Goal: Contribute content: Contribute content

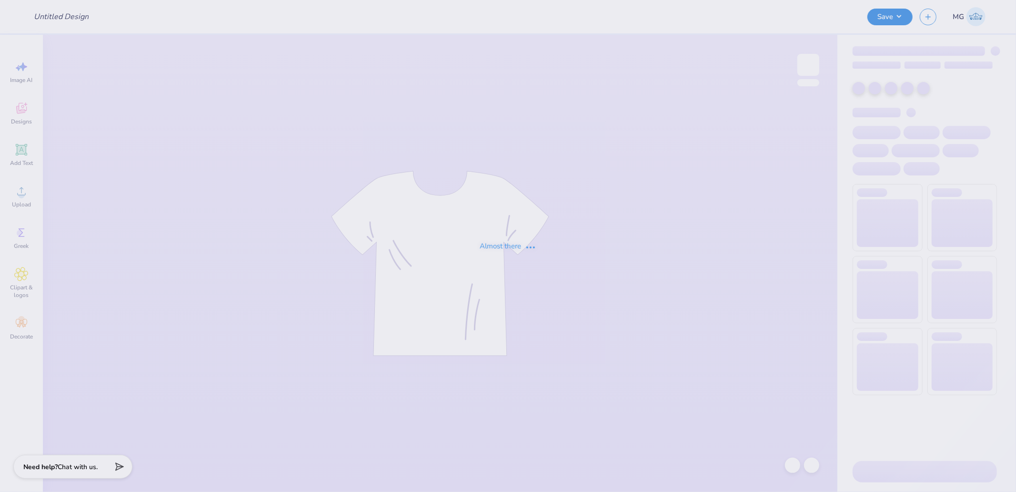
type input "[PERSON_NAME] : [US_STATE][GEOGRAPHIC_DATA] Bloomington"
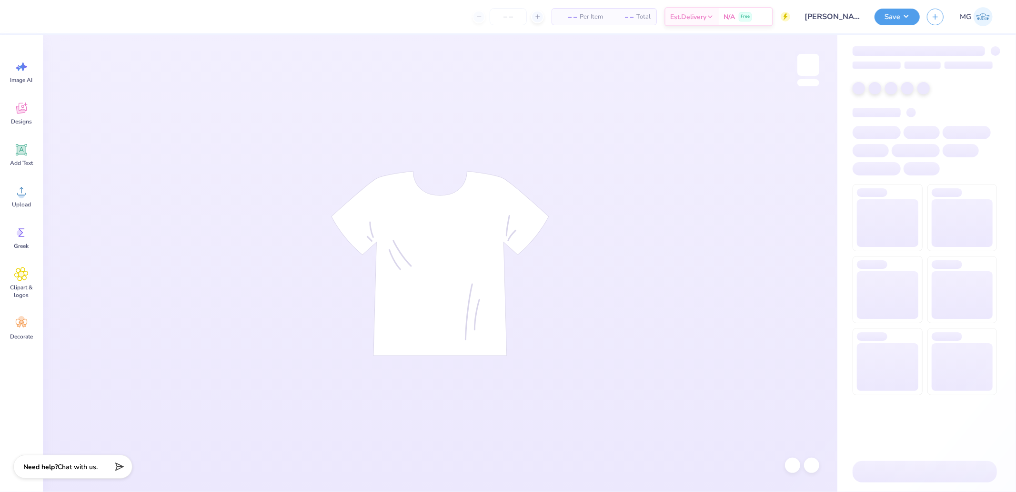
type input "24"
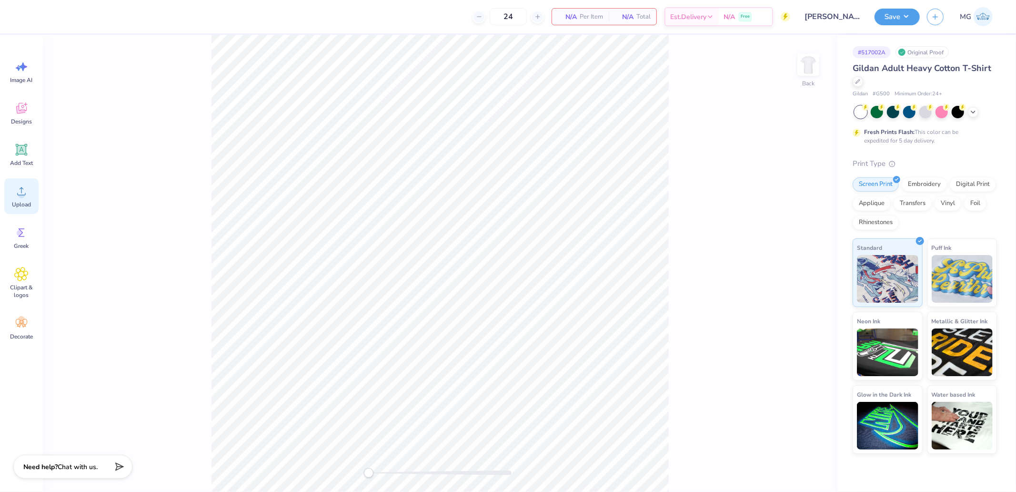
click at [35, 181] on div "Upload" at bounding box center [21, 196] width 34 height 36
click at [20, 187] on icon at bounding box center [21, 191] width 14 height 14
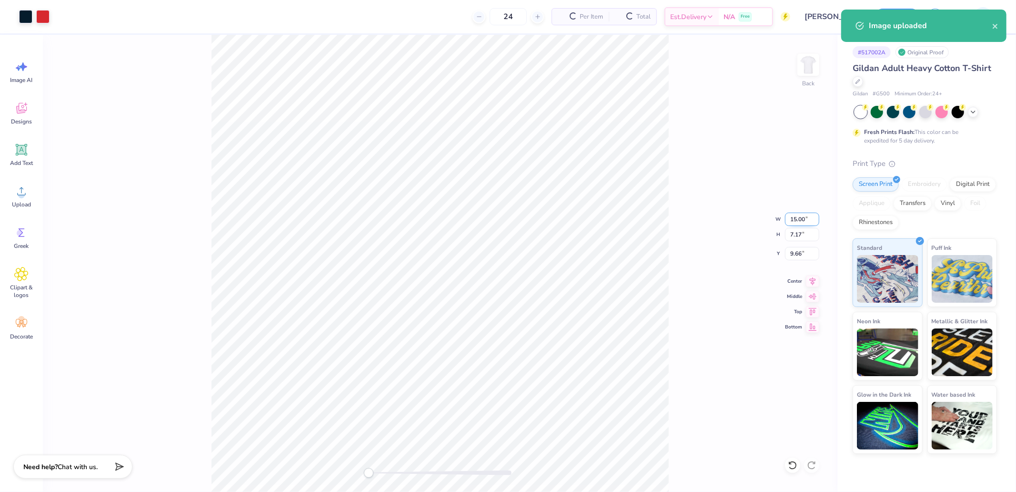
click at [798, 217] on input "15.00" at bounding box center [802, 218] width 34 height 13
click at [802, 218] on input "4" at bounding box center [802, 218] width 34 height 13
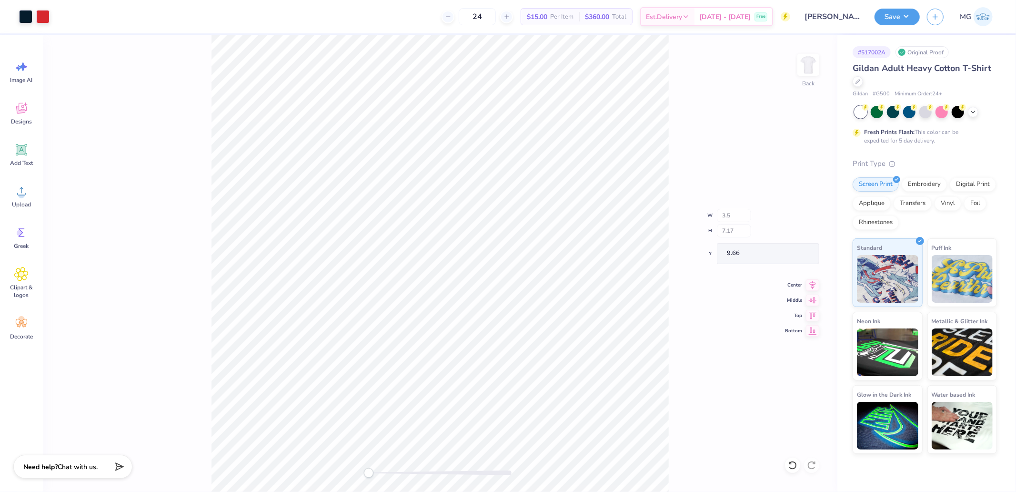
type input "0.06"
type input "0.03"
type input "13.24"
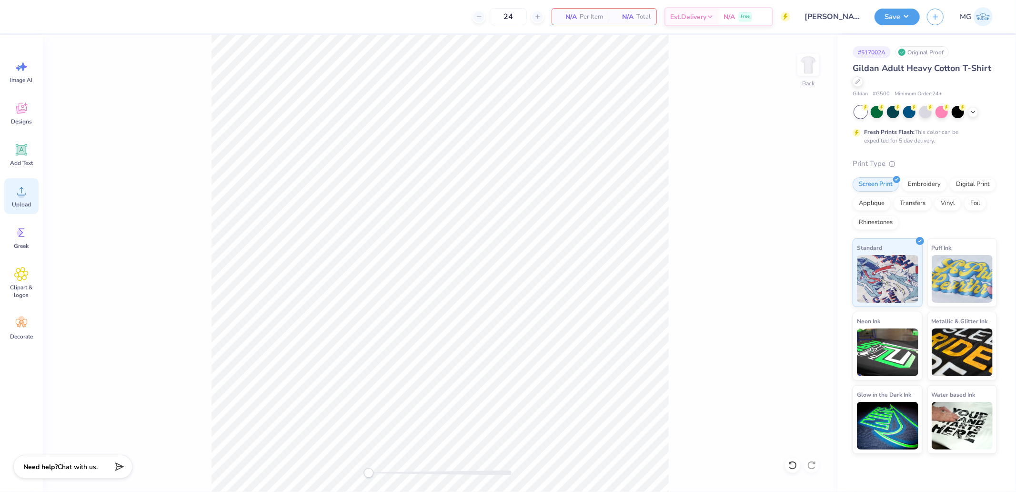
click at [18, 198] on icon at bounding box center [21, 191] width 14 height 14
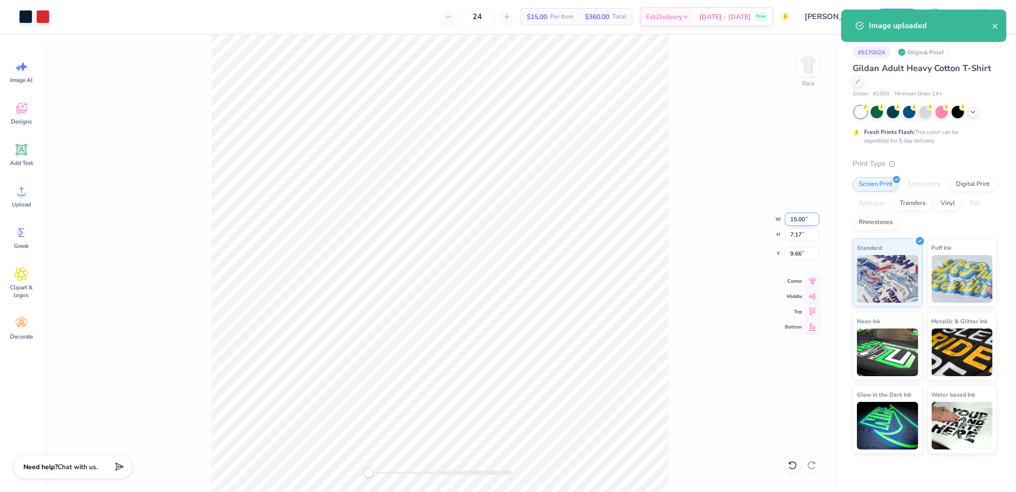
click at [803, 217] on input "15.00" at bounding box center [802, 218] width 34 height 13
type input "3.5"
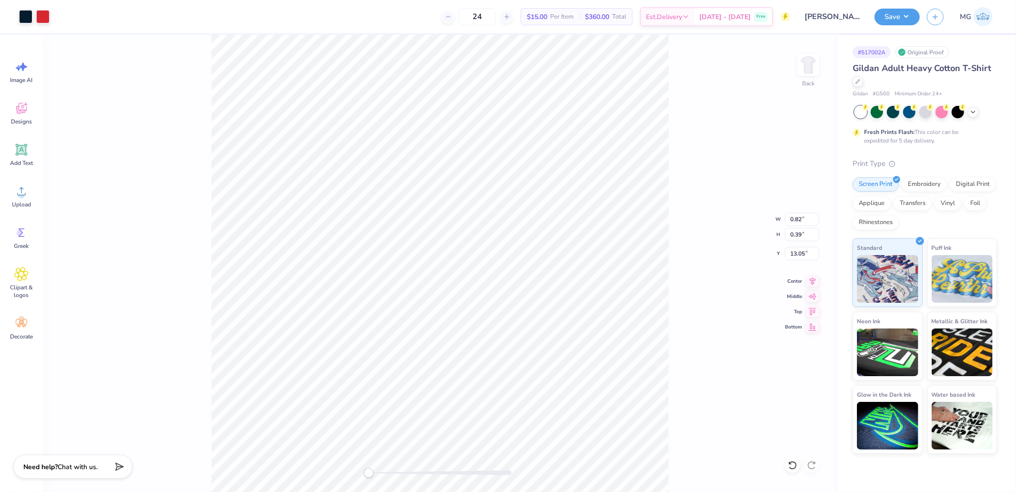
type input "15.00"
type input "7.17"
type input "9.66"
click at [797, 219] on input "15.00" at bounding box center [802, 218] width 34 height 13
type input "3.5"
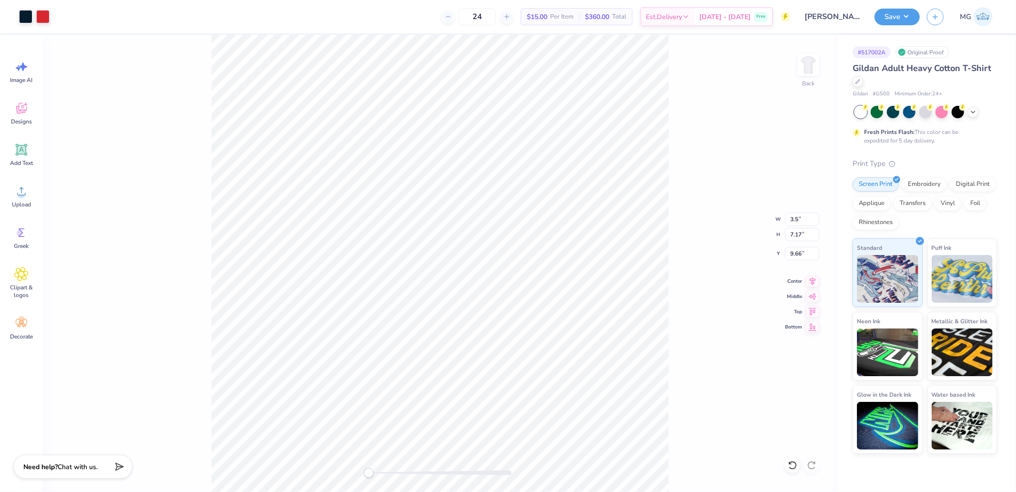
drag, startPoint x: 682, startPoint y: 226, endPoint x: 674, endPoint y: 221, distance: 9.4
click at [674, 221] on div "Back W 3.5 3.5 " H 7.17 7.17 " Y 9.66 9.66 " Center Middle Top Bottom" at bounding box center [440, 263] width 794 height 457
click at [793, 216] on input "0.82" at bounding box center [802, 218] width 34 height 13
click at [795, 252] on input "12.41" at bounding box center [802, 253] width 34 height 13
type input "3"
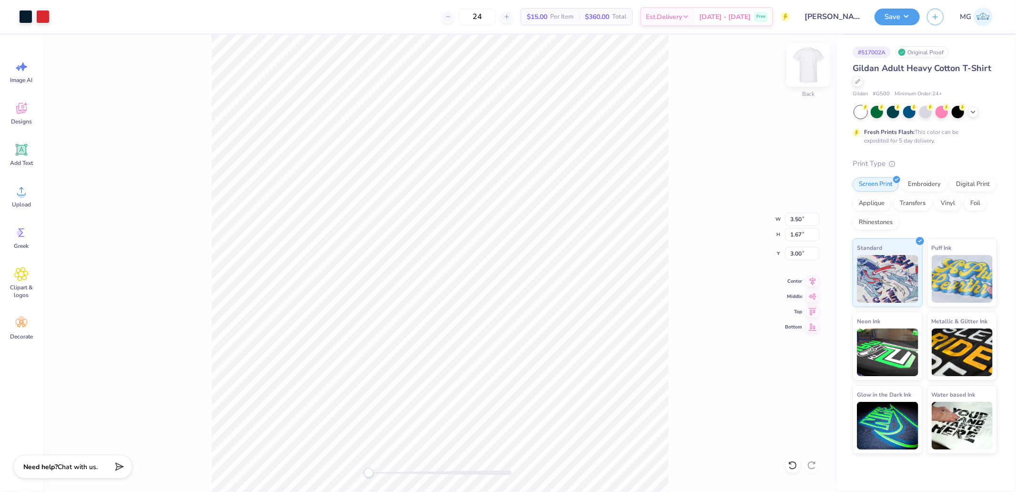
click at [809, 62] on img at bounding box center [808, 65] width 38 height 38
click at [29, 207] on span "Upload" at bounding box center [21, 205] width 19 height 8
click at [798, 235] on input "18.00" at bounding box center [802, 234] width 34 height 13
type input "15"
type input "10.86"
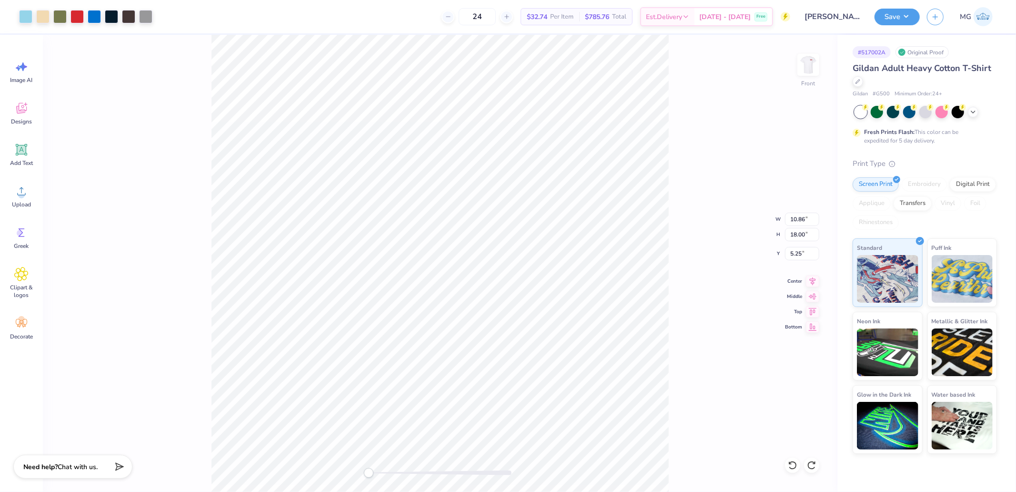
type input "18.00"
type input "5.25"
click at [798, 232] on input "18.00" at bounding box center [802, 234] width 34 height 13
type input "15"
click at [800, 234] on input "12.50" at bounding box center [802, 234] width 34 height 13
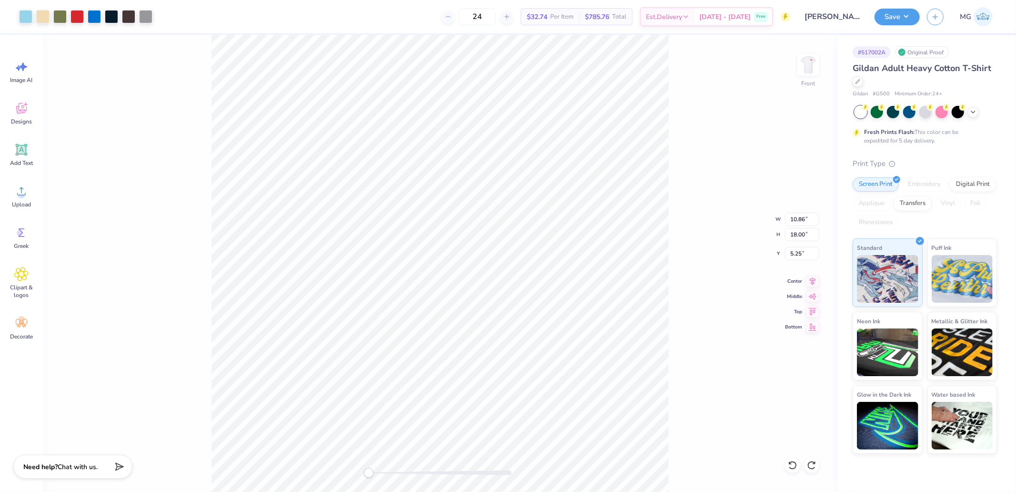
type input "10.86"
type input "18.00"
type input "5.25"
click at [801, 255] on input "5.25" at bounding box center [802, 253] width 34 height 13
click at [792, 233] on input "18.00" at bounding box center [802, 234] width 34 height 13
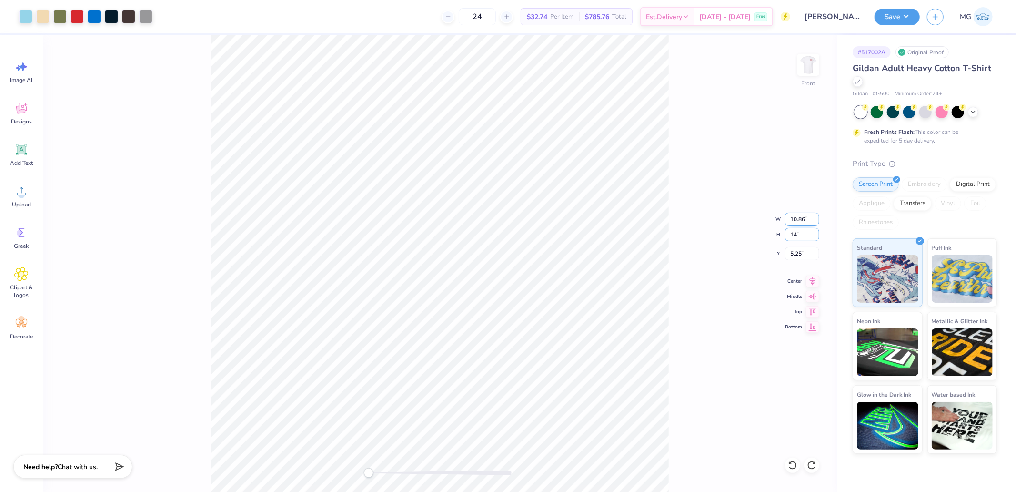
type input "14"
click at [805, 228] on input "10.89" at bounding box center [802, 234] width 34 height 13
type input "15"
type input "8.45"
type input "14.00"
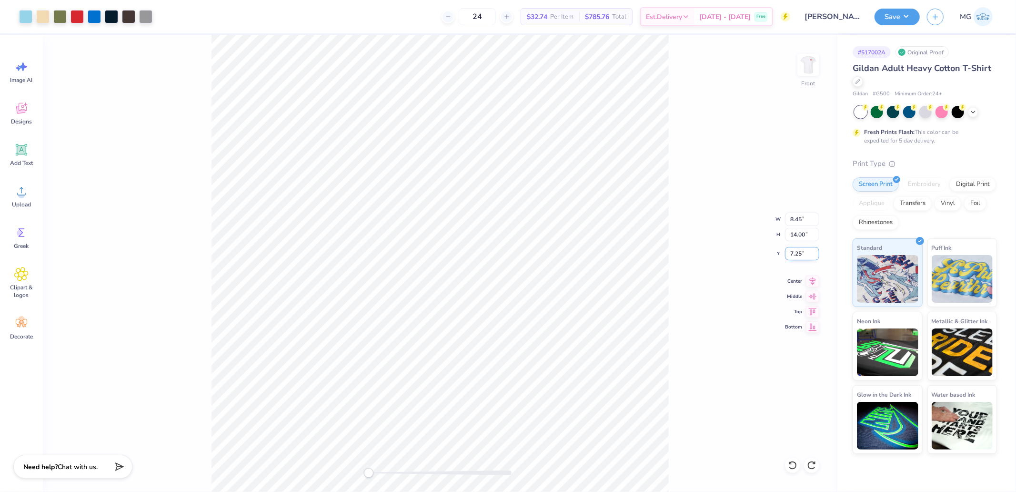
click at [798, 255] on input "7.25" at bounding box center [802, 253] width 34 height 13
type input "3"
click at [807, 236] on input "14.00" at bounding box center [802, 234] width 34 height 13
type input "15"
type input "8.45"
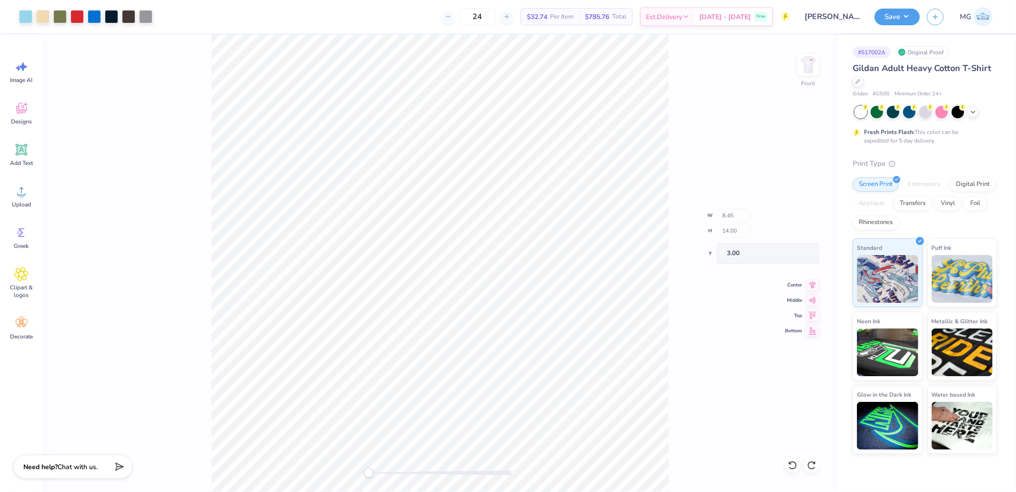
type input "14.00"
type input "3.00"
click at [796, 236] on input "14.00" at bounding box center [802, 234] width 34 height 13
type input "14.5"
click at [798, 235] on input "15.02" at bounding box center [802, 234] width 34 height 13
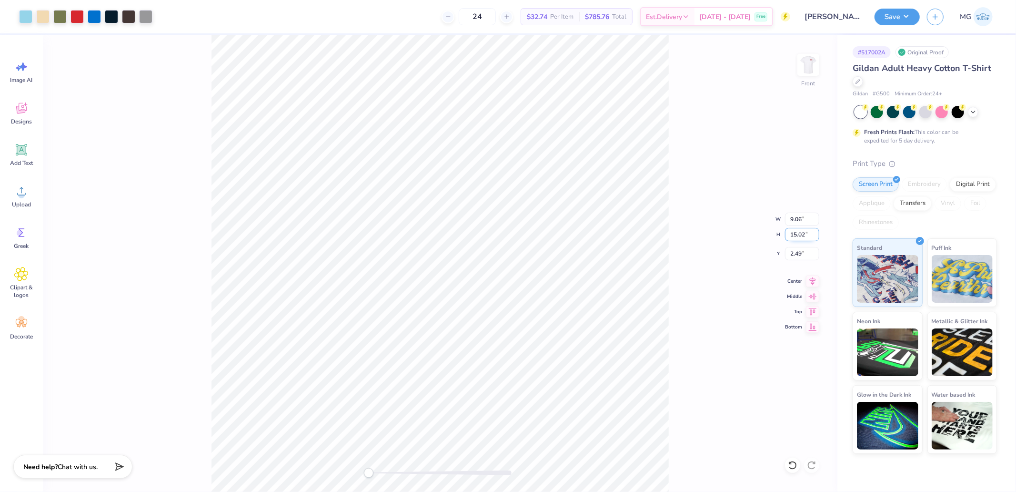
click at [792, 232] on input "15.02" at bounding box center [802, 234] width 34 height 13
click at [816, 237] on input "15.01" at bounding box center [802, 234] width 34 height 13
type input "15"
click at [814, 236] on input "15" at bounding box center [802, 234] width 34 height 13
click at [802, 251] on input "2.49" at bounding box center [802, 253] width 34 height 13
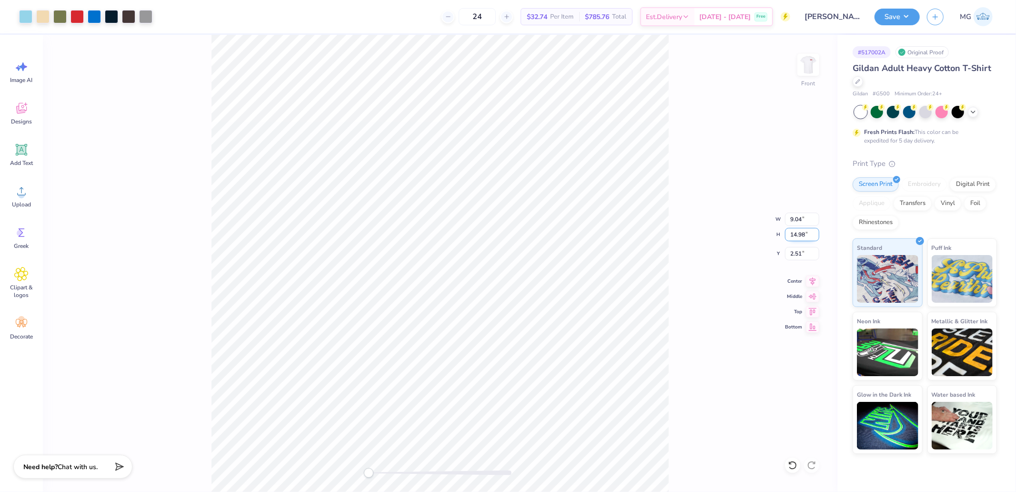
click at [796, 234] on input "14.98" at bounding box center [802, 234] width 34 height 13
type input "14.99"
click at [815, 231] on input "14.99" at bounding box center [802, 234] width 34 height 13
type input "2.52"
click at [812, 252] on input "2.52" at bounding box center [802, 253] width 34 height 13
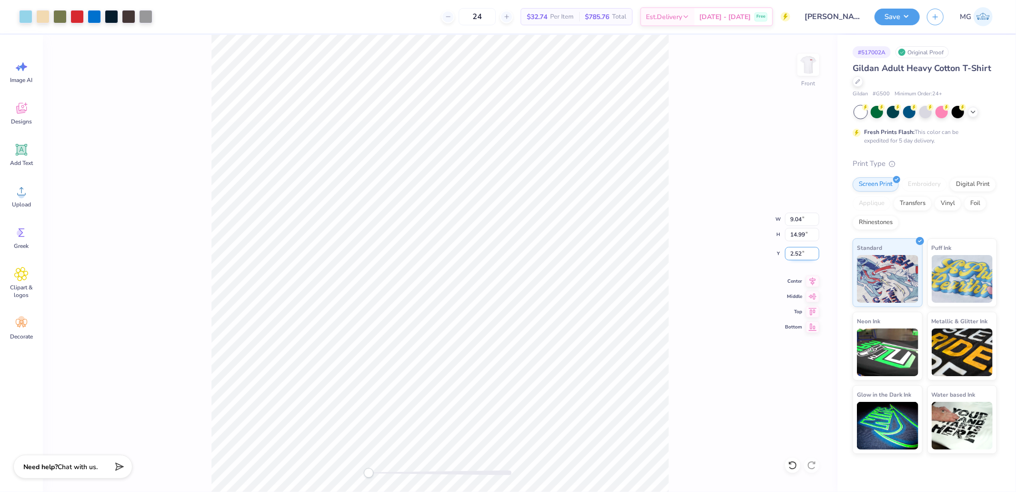
click at [800, 251] on input "2.52" at bounding box center [802, 253] width 34 height 13
click at [799, 255] on input "2.50" at bounding box center [802, 253] width 34 height 13
type input "3"
click at [892, 25] on div "Save MG" at bounding box center [944, 16] width 141 height 33
click at [905, 18] on button "Save" at bounding box center [896, 15] width 45 height 17
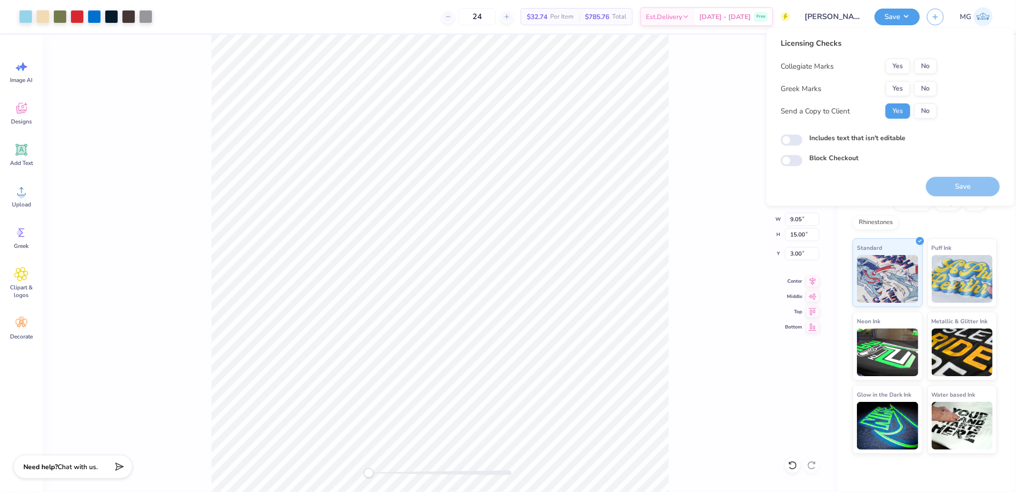
click at [926, 72] on button "No" at bounding box center [925, 66] width 23 height 15
click at [891, 81] on div "Yes No" at bounding box center [910, 88] width 51 height 15
click at [888, 88] on button "Yes" at bounding box center [897, 88] width 25 height 15
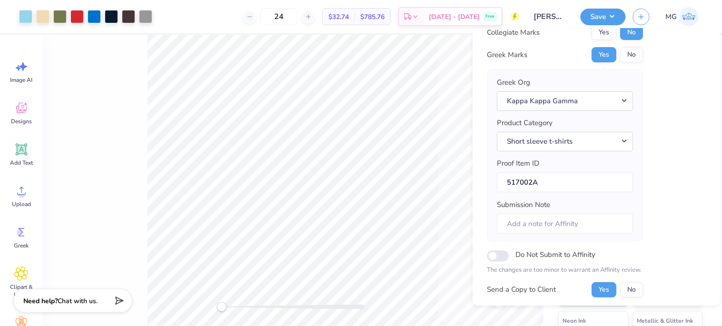
scroll to position [106, 0]
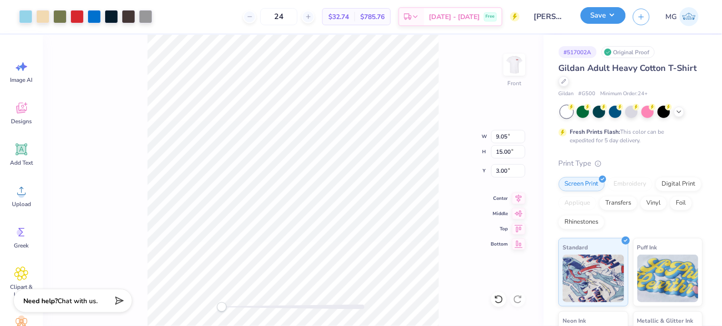
click at [601, 15] on button "Save" at bounding box center [603, 15] width 45 height 17
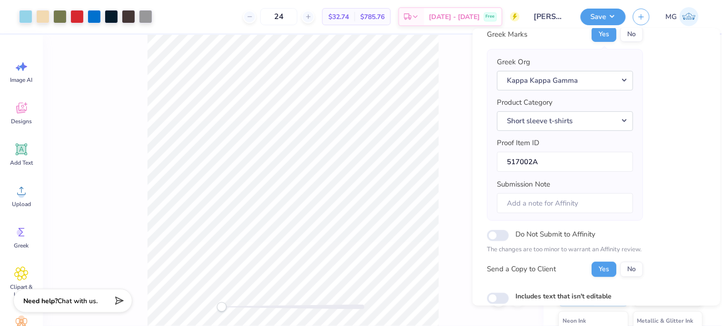
scroll to position [113, 0]
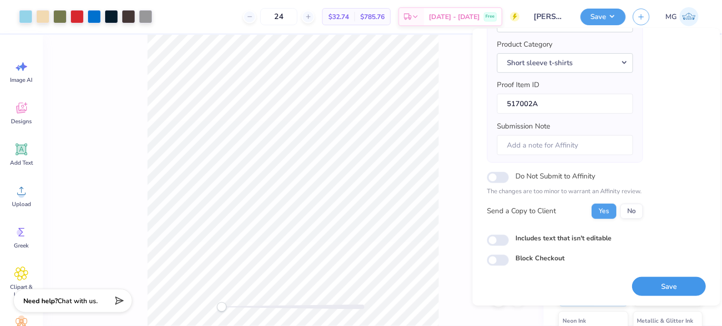
click at [665, 289] on button "Save" at bounding box center [669, 287] width 74 height 20
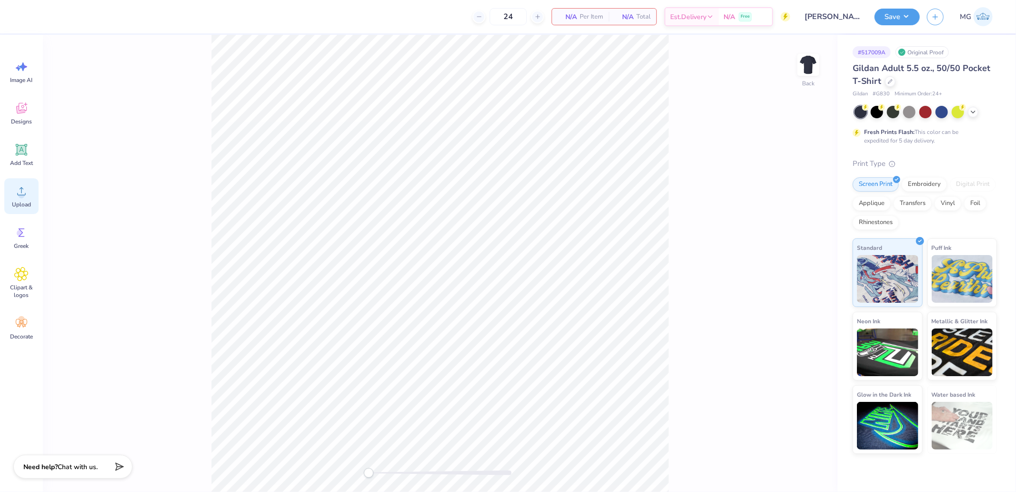
click at [21, 188] on icon at bounding box center [21, 191] width 9 height 8
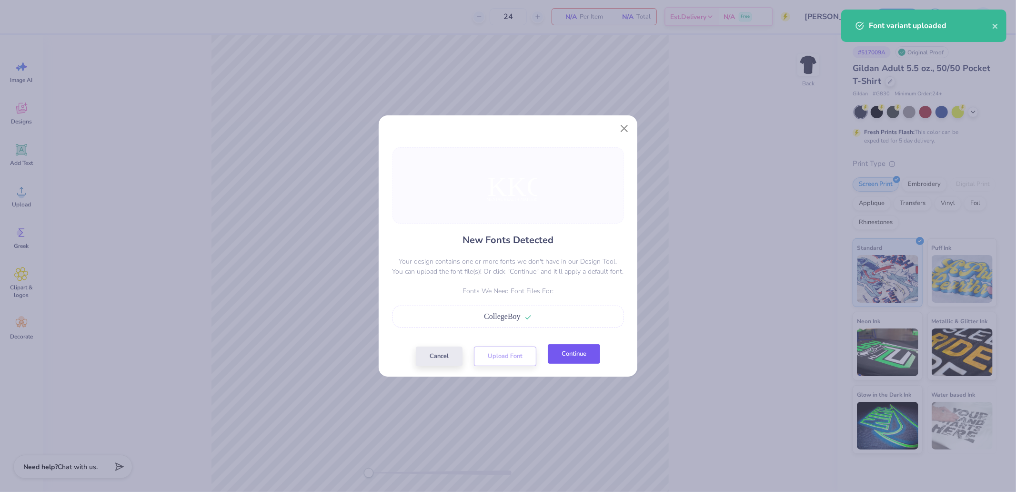
click at [572, 352] on button "Continue" at bounding box center [574, 354] width 52 height 20
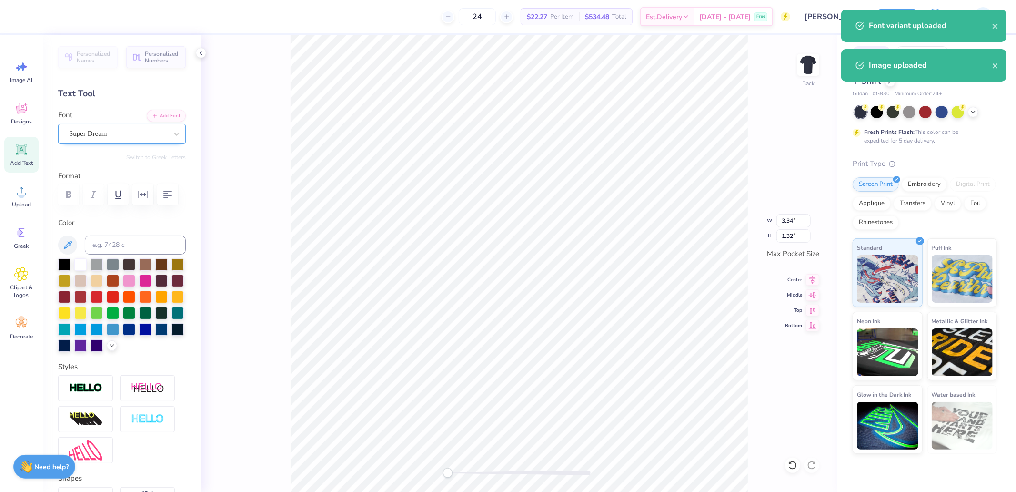
click at [91, 134] on div "Super Dream" at bounding box center [118, 133] width 100 height 15
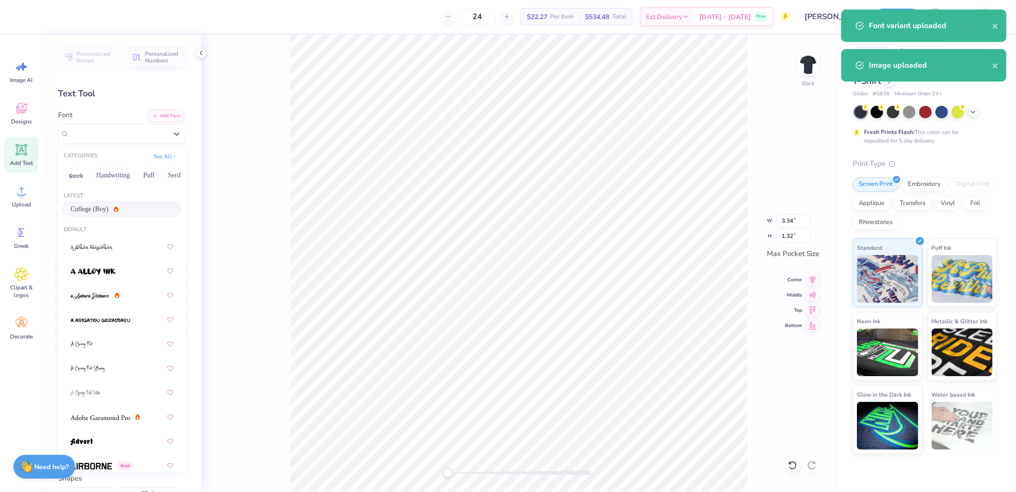
click at [96, 209] on span "College (Boy)" at bounding box center [89, 209] width 38 height 10
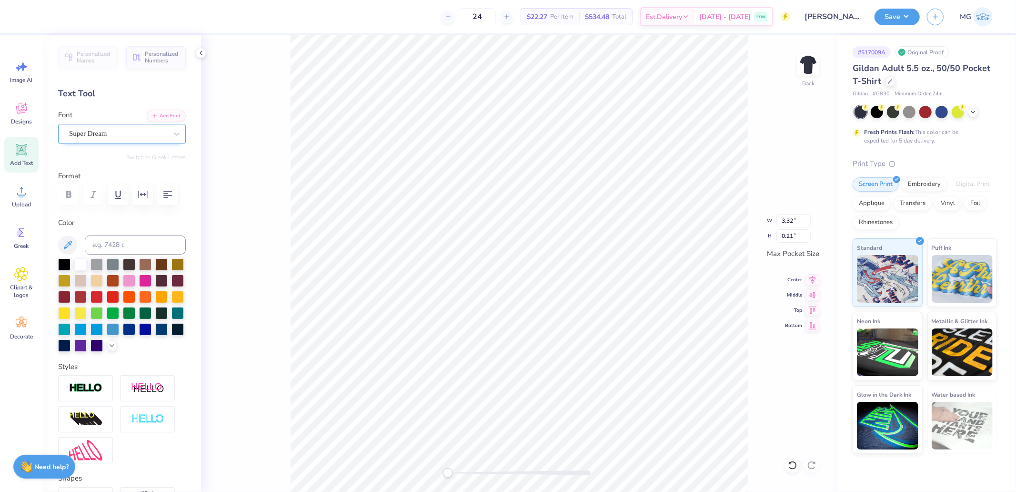
click at [106, 136] on div "Super Dream" at bounding box center [118, 133] width 100 height 15
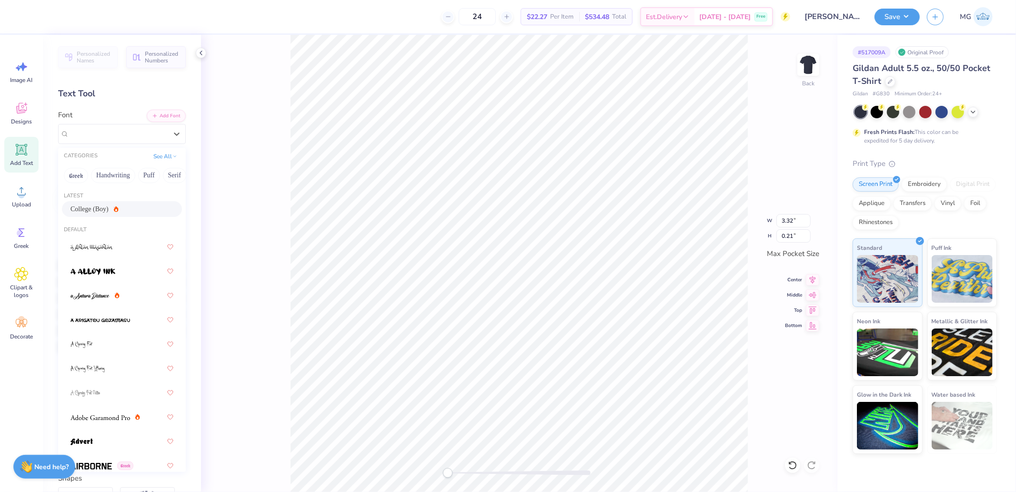
click at [106, 207] on div "College (Boy)" at bounding box center [94, 209] width 48 height 10
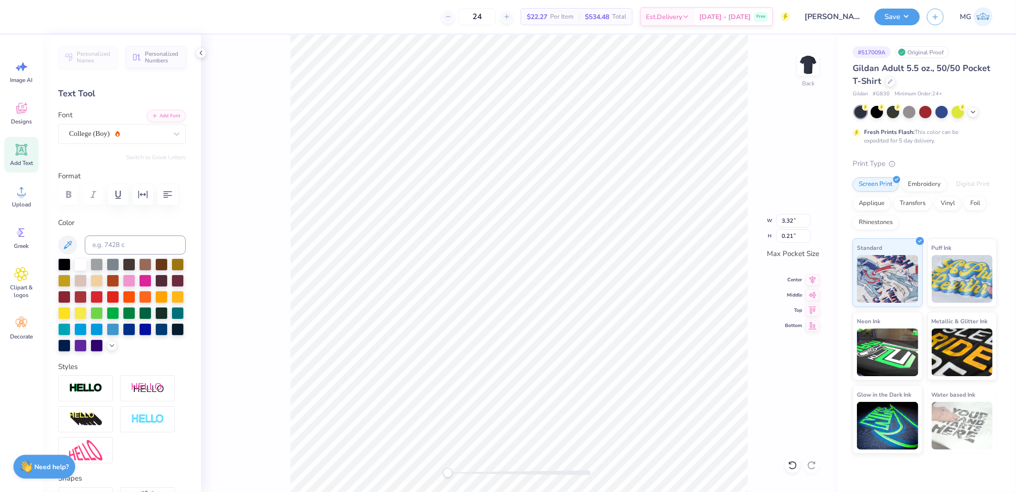
type input "2.78"
type input "1.75"
click at [812, 275] on icon at bounding box center [812, 277] width 13 height 11
click at [815, 274] on icon at bounding box center [812, 277] width 13 height 11
click at [786, 216] on input "2.98" at bounding box center [793, 220] width 34 height 13
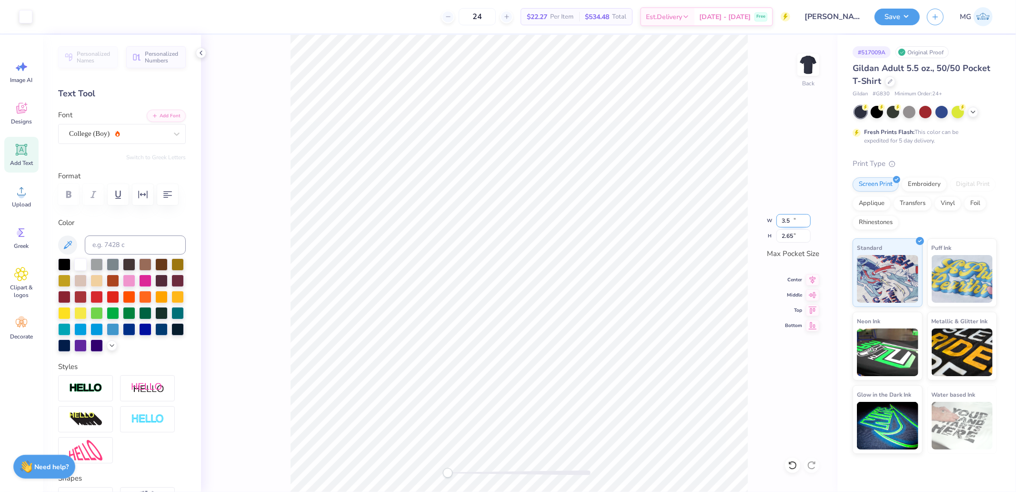
type input "3.44"
type input "2.65"
type input "3.46"
type input "2.67"
type input "3.34"
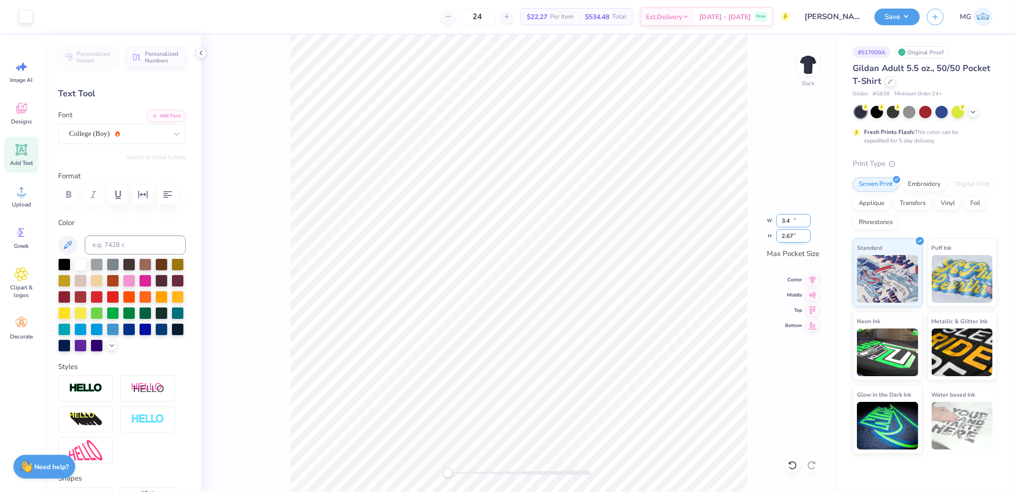
type input "2.60"
click at [809, 221] on input "3.33" at bounding box center [793, 220] width 34 height 13
click at [808, 220] on input "3.34" at bounding box center [793, 220] width 34 height 13
click at [808, 218] on input "3.35" at bounding box center [793, 220] width 34 height 13
click at [808, 218] on input "3.36" at bounding box center [793, 220] width 34 height 13
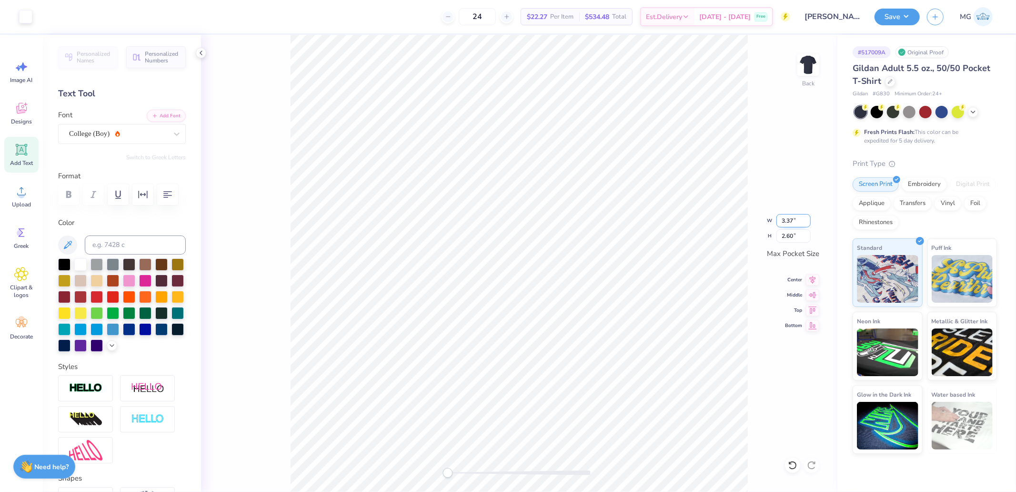
click at [808, 217] on input "3.37" at bounding box center [793, 220] width 34 height 13
click at [808, 217] on input "3.38" at bounding box center [793, 220] width 34 height 13
click at [808, 217] on input "3.39" at bounding box center [793, 220] width 34 height 13
click at [808, 217] on input "3.4" at bounding box center [793, 220] width 34 height 13
click at [808, 217] on input "3.41" at bounding box center [793, 220] width 34 height 13
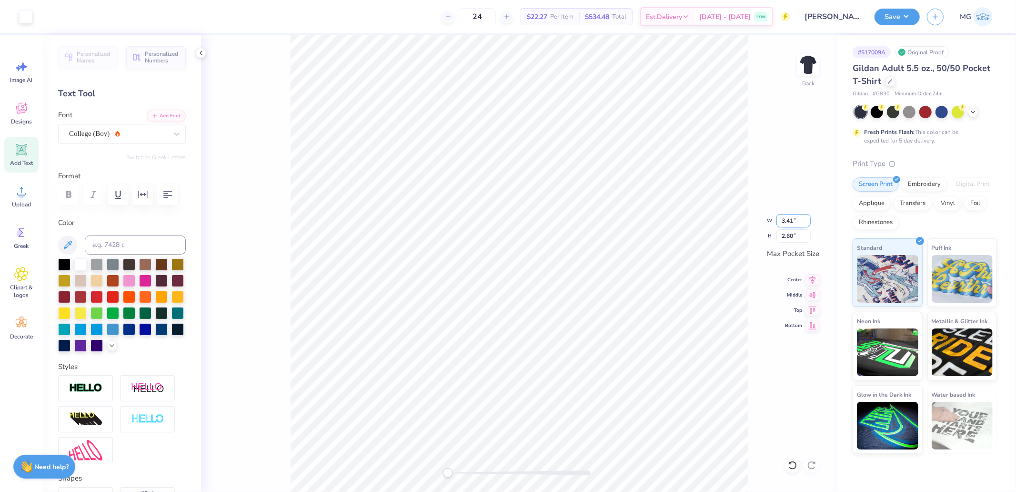
type input "3.48"
type input "2.68"
click at [808, 218] on input "3.49" at bounding box center [793, 220] width 34 height 13
click at [808, 218] on input "3.5" at bounding box center [793, 220] width 34 height 13
type input "3.44"
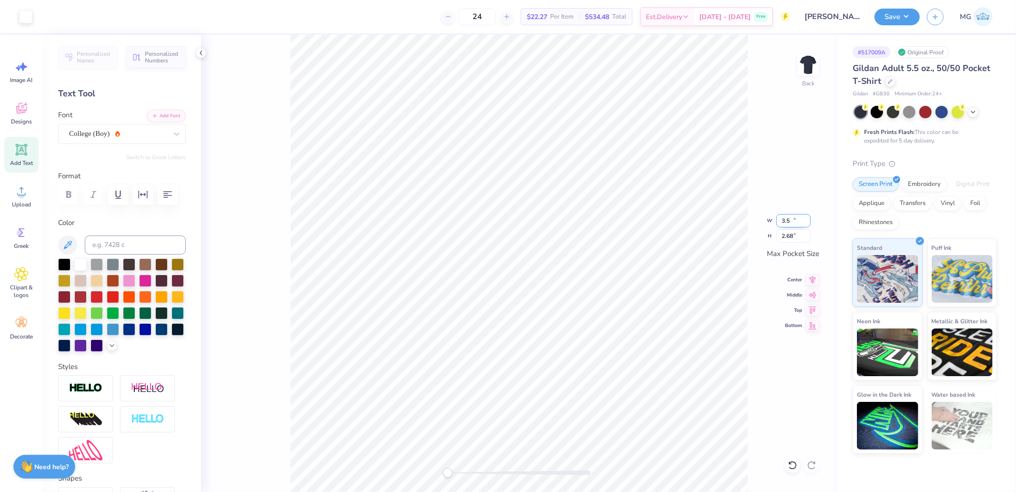
type input "2.67"
click at [808, 218] on input "3.45" at bounding box center [793, 220] width 34 height 13
click at [808, 218] on input "3.46" at bounding box center [793, 220] width 34 height 13
click at [808, 218] on input "3.47" at bounding box center [793, 220] width 34 height 13
click at [808, 218] on input "3.48" at bounding box center [793, 220] width 34 height 13
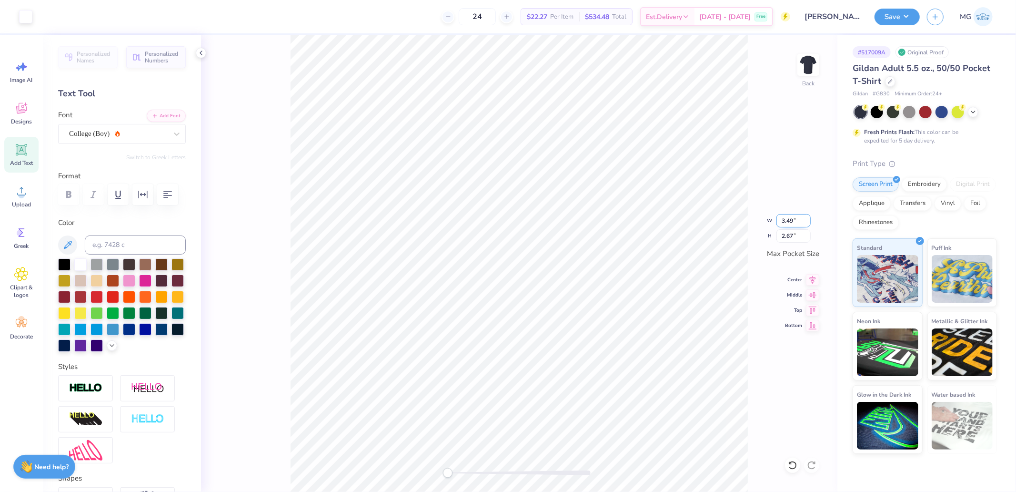
click at [808, 218] on input "3.49" at bounding box center [793, 220] width 34 height 13
click at [808, 218] on input "3.5" at bounding box center [793, 220] width 34 height 13
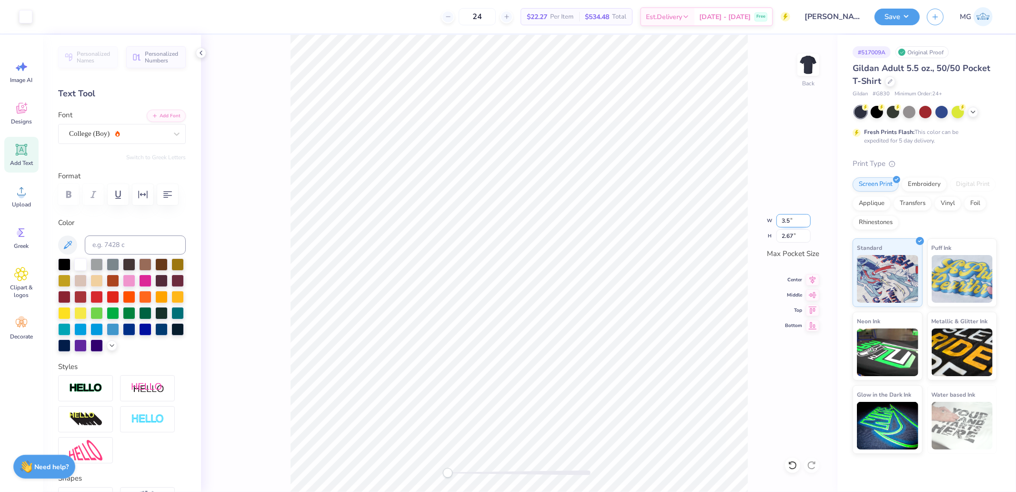
click at [808, 218] on input "3.5" at bounding box center [793, 220] width 34 height 13
type input "3.44"
type input "2.70"
type input "3.36"
type input "2.65"
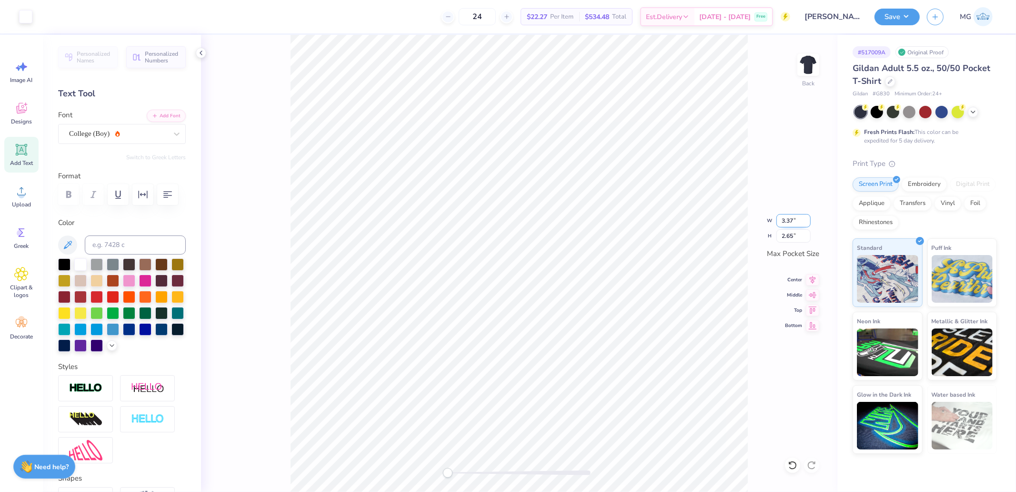
click at [808, 217] on input "3.37" at bounding box center [793, 220] width 34 height 13
type input "3.38"
type input "2.66"
click at [809, 216] on input "3.39" at bounding box center [793, 220] width 34 height 13
type input "3.40"
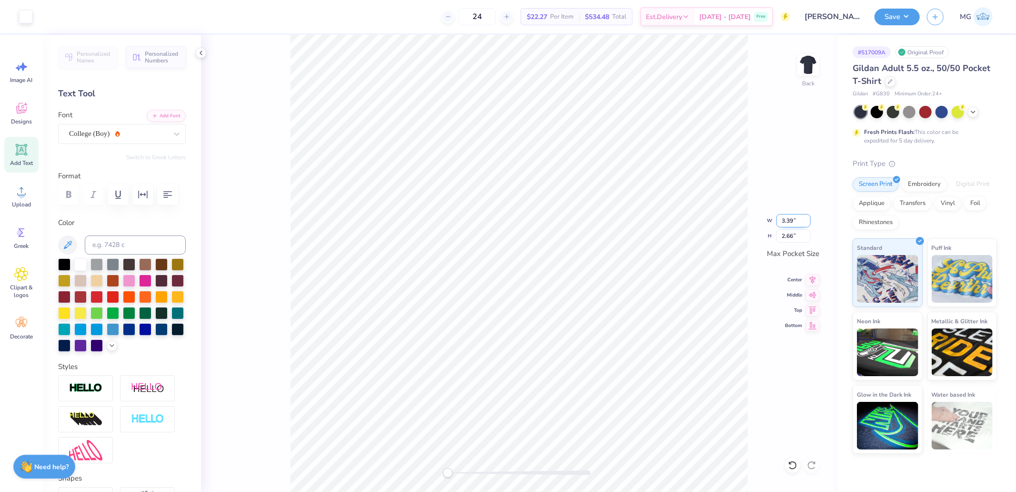
type input "2.67"
click at [792, 58] on div "Back" at bounding box center [519, 263] width 636 height 457
click at [812, 63] on img at bounding box center [808, 65] width 38 height 38
click at [20, 193] on circle at bounding box center [21, 194] width 7 height 7
click at [19, 189] on icon at bounding box center [21, 191] width 14 height 14
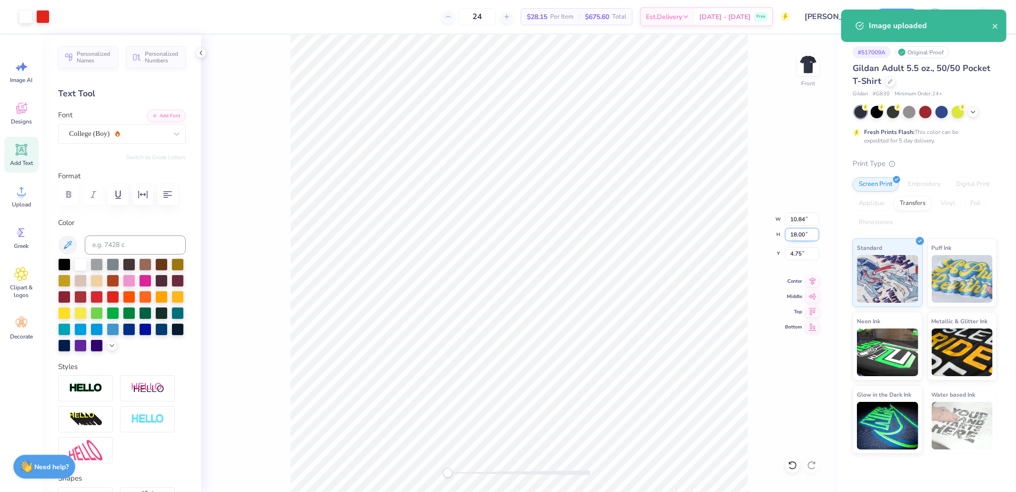
click at [801, 233] on input "18.00" at bounding box center [802, 234] width 34 height 13
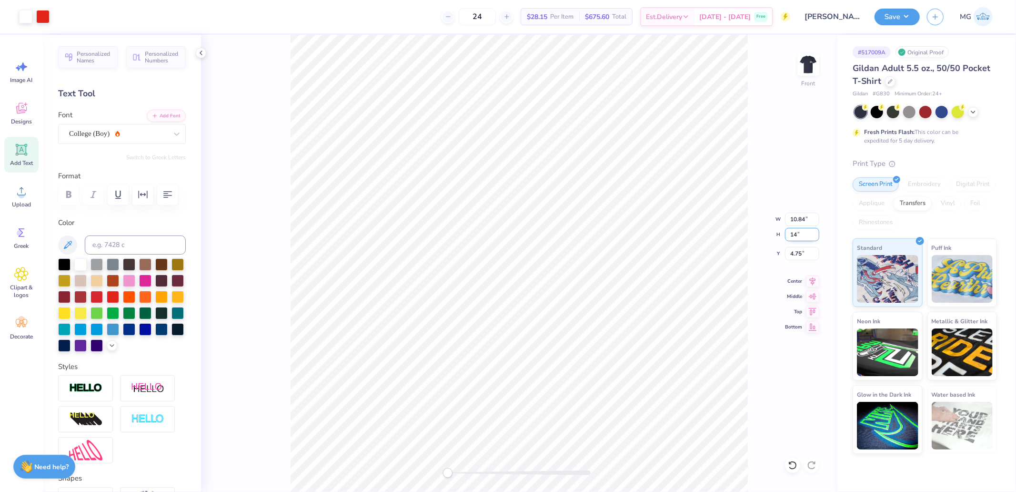
type input "14"
click at [811, 311] on icon at bounding box center [812, 309] width 13 height 11
click at [811, 256] on input "6.74" at bounding box center [802, 253] width 34 height 13
type input "3"
click at [817, 279] on icon at bounding box center [812, 279] width 13 height 11
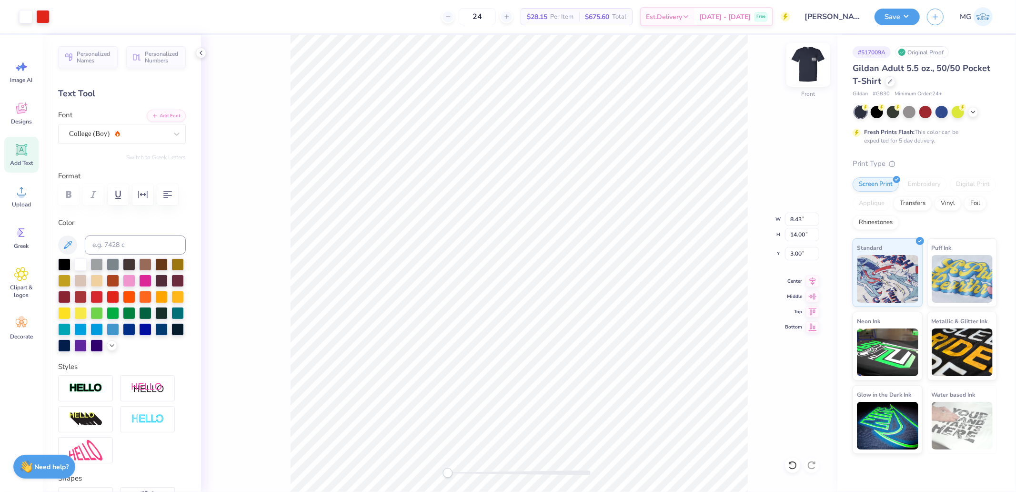
click at [812, 62] on img at bounding box center [808, 65] width 38 height 38
type input "2.07"
type input "3.44"
type input "3.39"
type input "2.67"
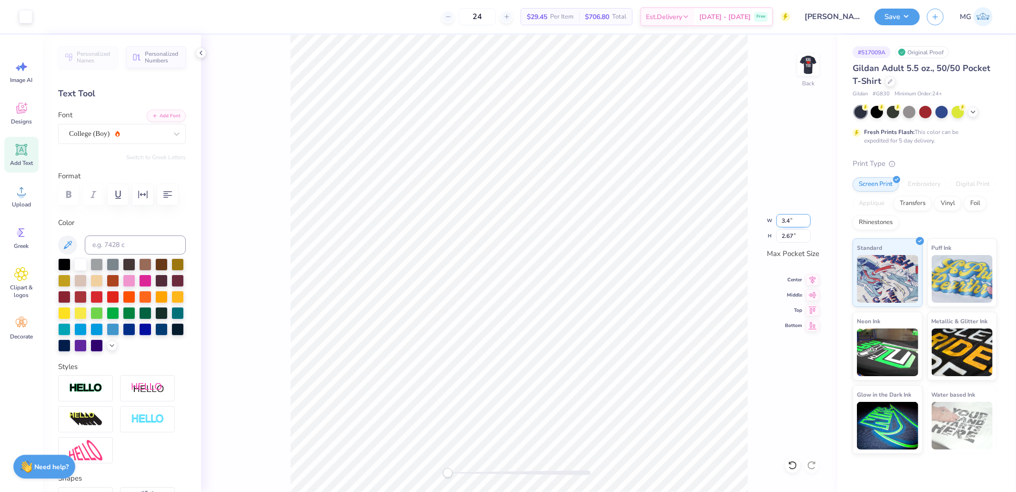
click at [808, 218] on input "3.4" at bounding box center [793, 220] width 34 height 13
click at [797, 237] on input "2.67" at bounding box center [793, 235] width 34 height 13
type input "3.41"
type input "2.68"
click at [796, 221] on input "3.41" at bounding box center [793, 220] width 34 height 13
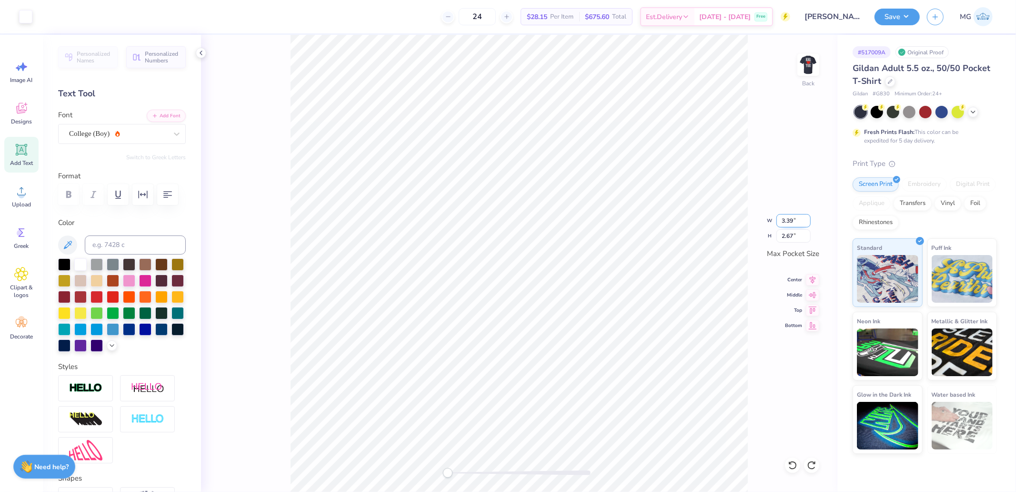
click at [794, 216] on input "3.39" at bounding box center [793, 220] width 34 height 13
click at [806, 217] on input "3.4" at bounding box center [793, 220] width 34 height 13
type input "3.41"
click at [806, 217] on input "3.41" at bounding box center [793, 220] width 34 height 13
click at [787, 219] on input "3.39" at bounding box center [793, 220] width 34 height 13
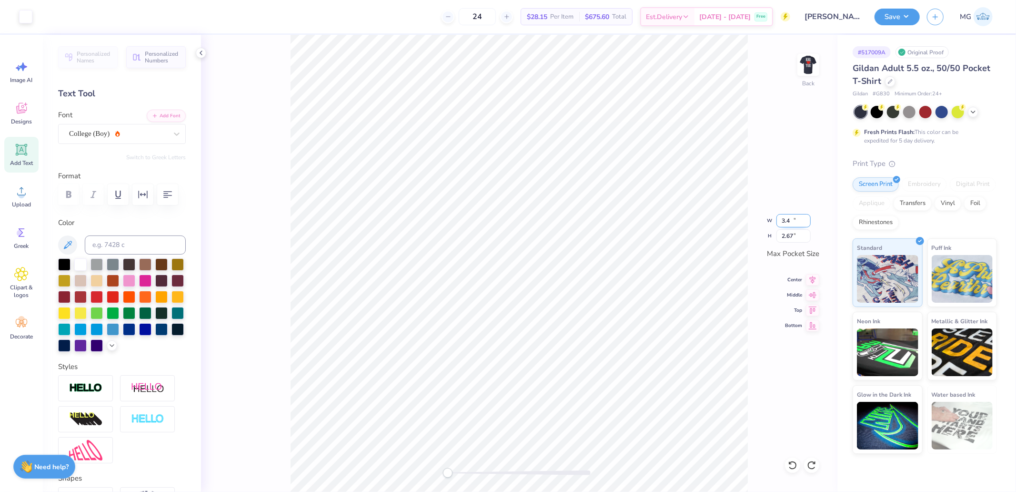
click at [805, 216] on input "3.4" at bounding box center [793, 220] width 34 height 13
click at [802, 231] on input "2.67" at bounding box center [793, 235] width 34 height 13
type input "3.41"
type input "2.68"
click at [799, 221] on input "3.41" at bounding box center [793, 220] width 34 height 13
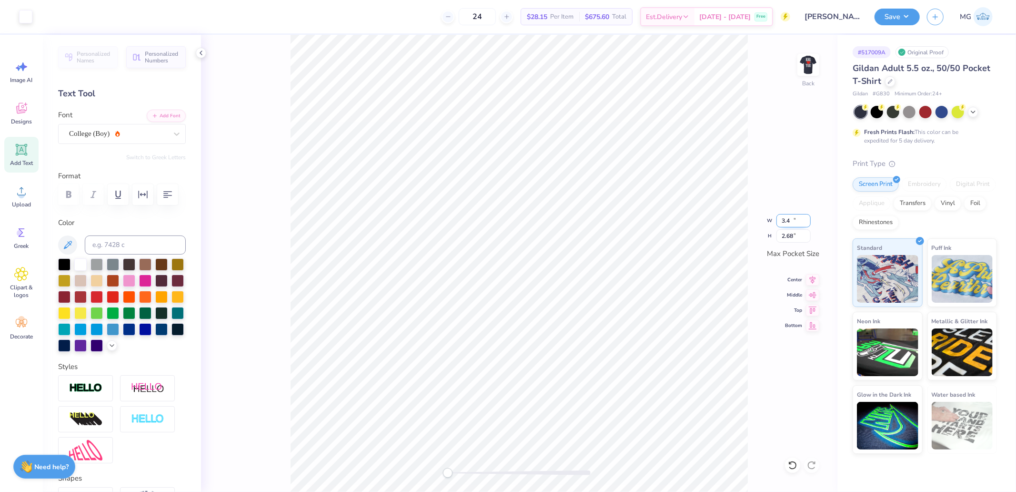
click at [808, 222] on input "3.4" at bounding box center [793, 220] width 34 height 13
click at [797, 243] on div "Back W 3.4 3.4 " H 2.68 2.68 " Max Pocket Size Center Middle Top Bottom" at bounding box center [519, 263] width 636 height 457
type input "3.39"
type input "2.67"
click at [797, 237] on div "Back W 3.39 H 2.67 Y Center Middle Top Bottom" at bounding box center [519, 263] width 636 height 457
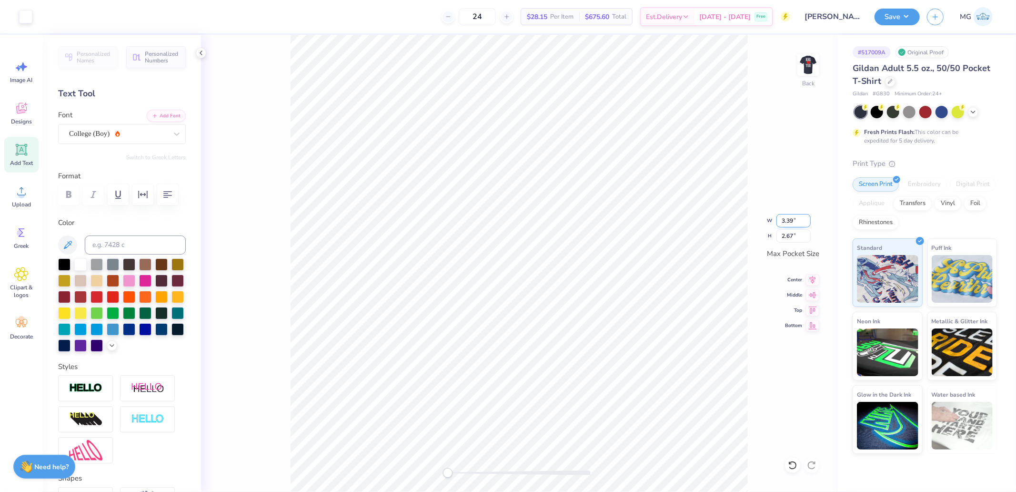
click at [796, 218] on input "3.39" at bounding box center [793, 220] width 34 height 13
click at [810, 219] on input "3.4" at bounding box center [793, 220] width 34 height 13
click at [793, 240] on input "2.67" at bounding box center [793, 235] width 34 height 13
type input "3.41"
type input "2.68"
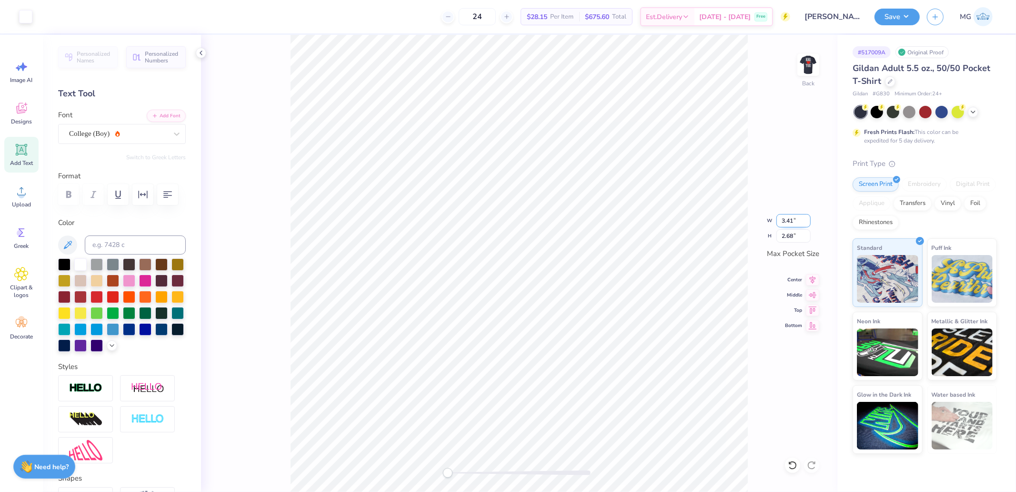
click at [797, 221] on input "3.41" at bounding box center [793, 220] width 34 height 13
click at [806, 217] on input "3.42" at bounding box center [793, 220] width 34 height 13
click at [798, 238] on input "2.68" at bounding box center [793, 235] width 34 height 13
type input "3.43"
type input "2.69"
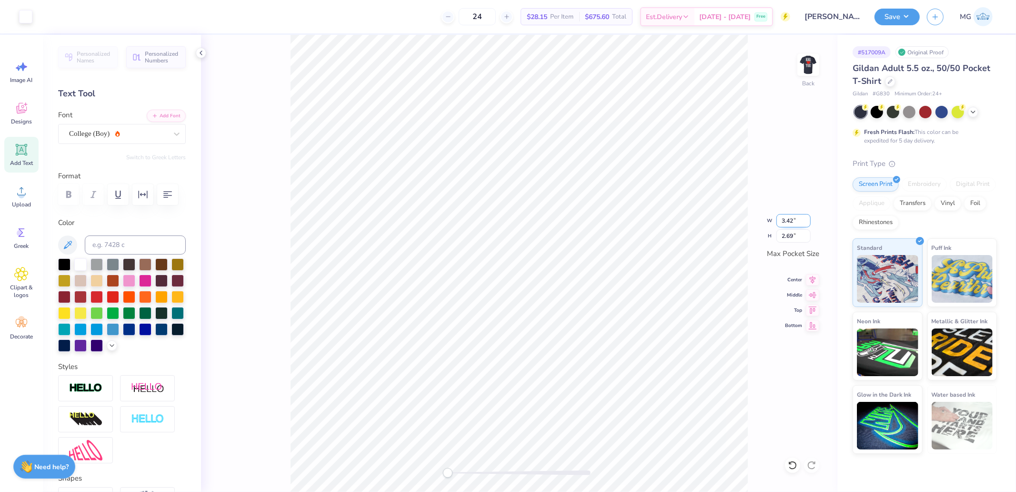
click at [808, 221] on input "3.42" at bounding box center [793, 220] width 34 height 13
type input "3.41"
type input "2.68"
click at [798, 222] on input "3.41" at bounding box center [793, 220] width 34 height 13
click at [806, 222] on input "3.4" at bounding box center [793, 220] width 34 height 13
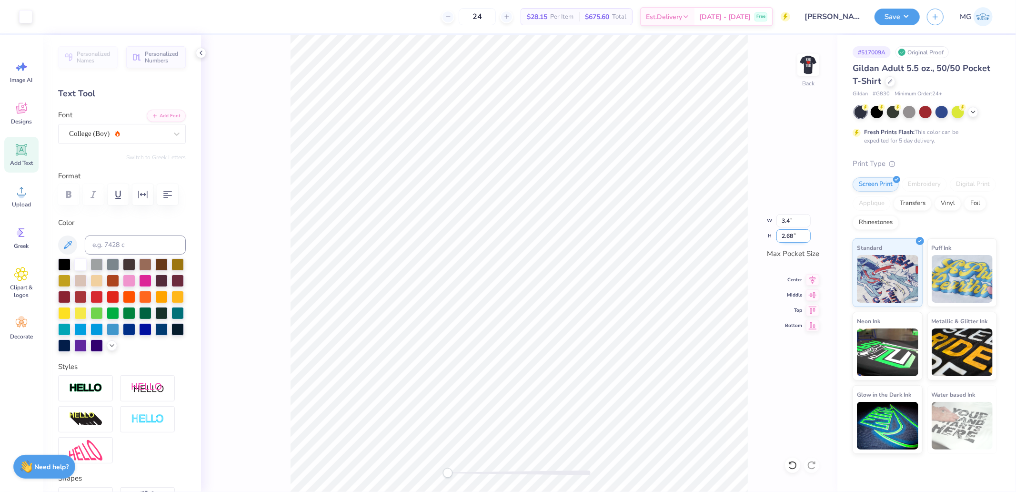
click at [793, 238] on input "2.68" at bounding box center [793, 235] width 34 height 13
type input "3.39"
type input "2.67"
click at [805, 217] on input "3.4" at bounding box center [793, 220] width 34 height 13
click at [797, 234] on input "2.67" at bounding box center [793, 235] width 34 height 13
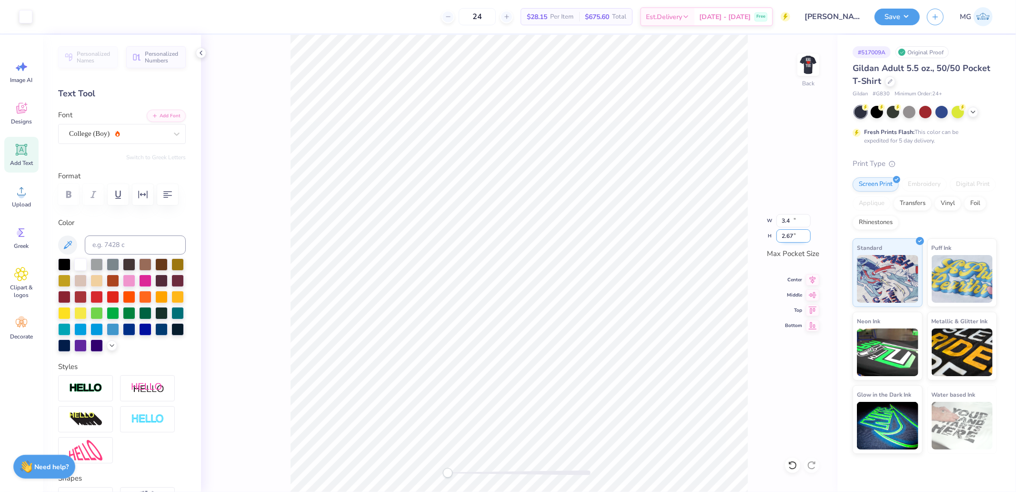
type input "3.41"
type input "2.68"
click at [806, 217] on input "3.42" at bounding box center [793, 220] width 34 height 13
click at [801, 243] on div "Back W 3.42 3.42 " H 2.68 2.68 " Max Pocket Size Center Middle Top Bottom" at bounding box center [519, 263] width 636 height 457
type input "3.43"
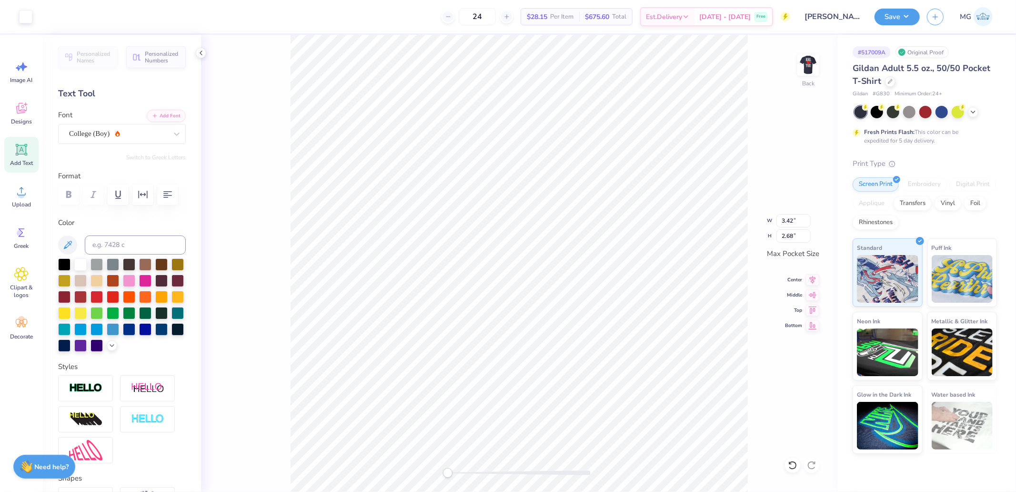
type input "2.69"
click at [794, 217] on input "3.43" at bounding box center [793, 220] width 34 height 13
drag, startPoint x: 796, startPoint y: 218, endPoint x: 750, endPoint y: 224, distance: 46.7
click at [748, 226] on div "Back W 3.43 3.43 " H 2.69 2.69 " Max Pocket Size Center Middle Top Bottom" at bounding box center [519, 263] width 636 height 457
click at [808, 217] on input "3.44" at bounding box center [793, 220] width 34 height 13
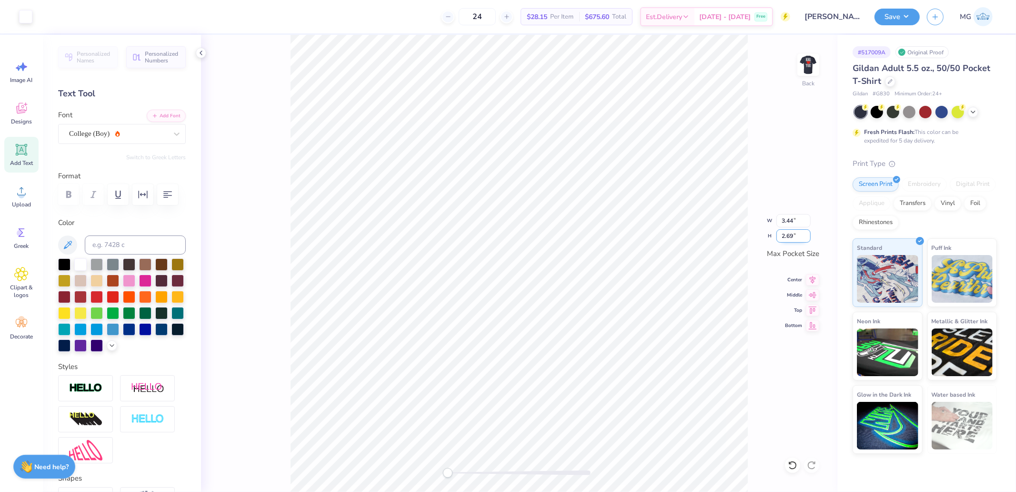
click at [797, 231] on input "2.69" at bounding box center [793, 235] width 34 height 13
type input "3.45"
type input "2.70"
click at [811, 64] on img at bounding box center [808, 65] width 38 height 38
type input "8.43"
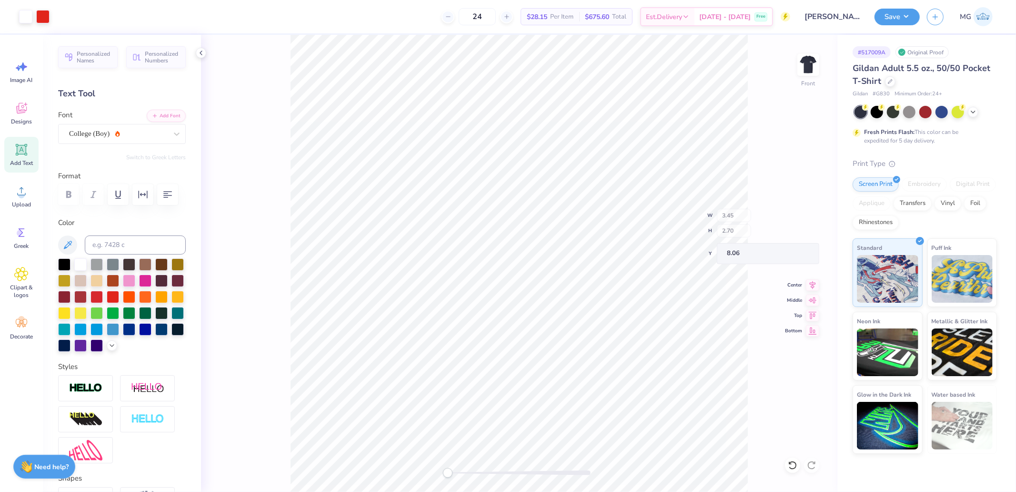
type input "14.00"
type input "3.00"
click at [886, 11] on button "Save" at bounding box center [896, 15] width 45 height 17
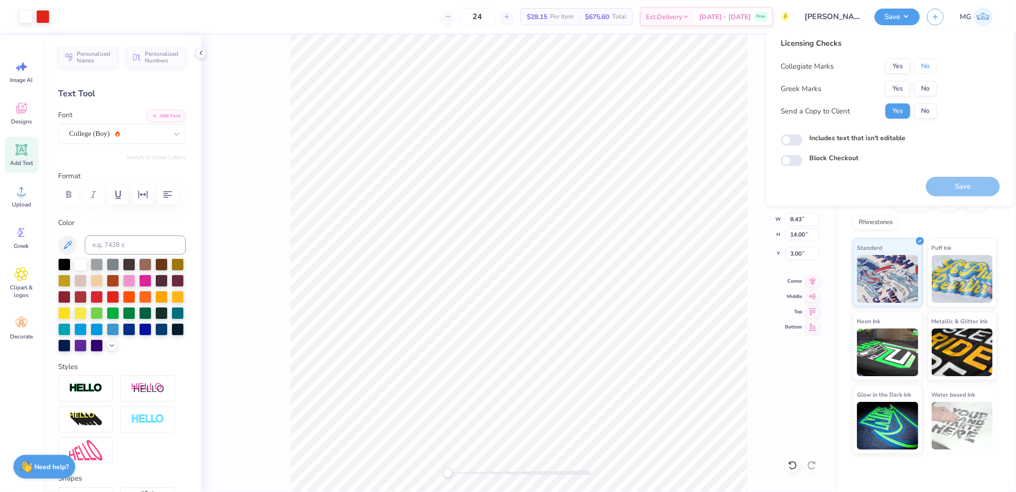
drag, startPoint x: 928, startPoint y: 67, endPoint x: 908, endPoint y: 78, distance: 22.8
click at [926, 68] on button "No" at bounding box center [925, 66] width 23 height 15
click at [903, 86] on button "Yes" at bounding box center [897, 88] width 25 height 15
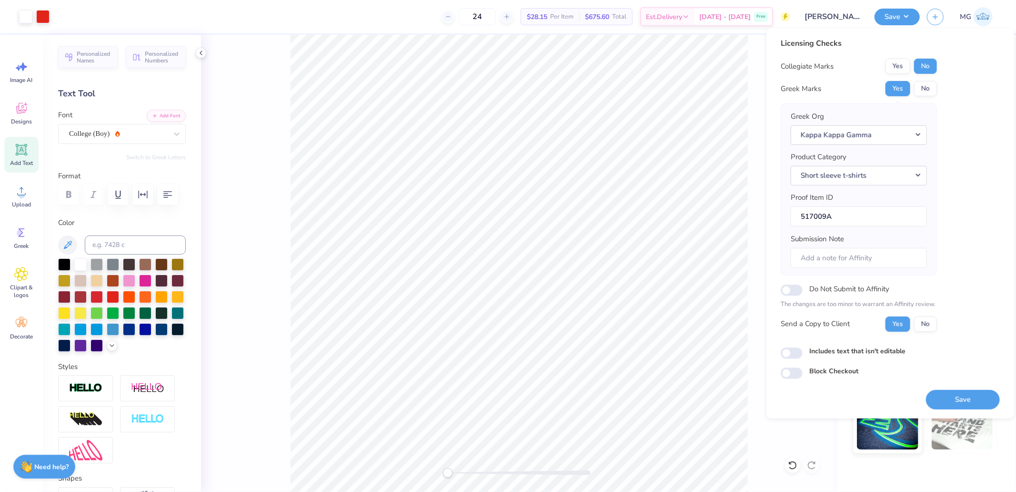
drag, startPoint x: 958, startPoint y: 396, endPoint x: 948, endPoint y: 398, distance: 10.1
click at [958, 399] on button "Save" at bounding box center [963, 399] width 74 height 20
